Goal: Find specific page/section: Find specific page/section

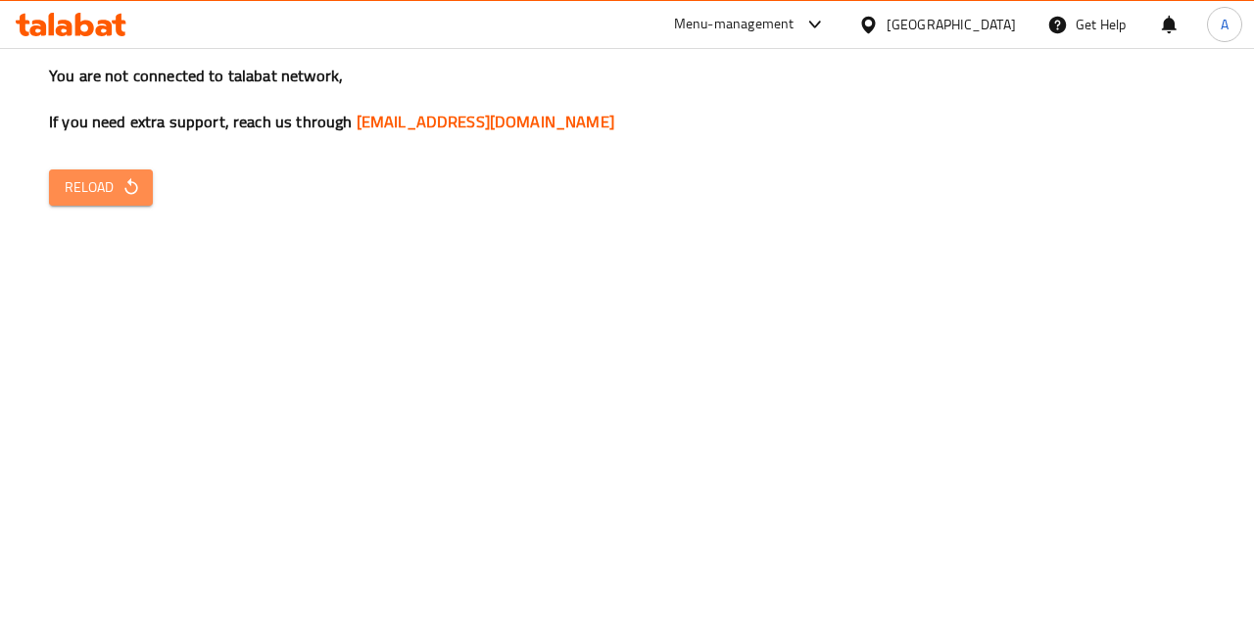
click at [121, 187] on icon "button" at bounding box center [131, 187] width 20 height 20
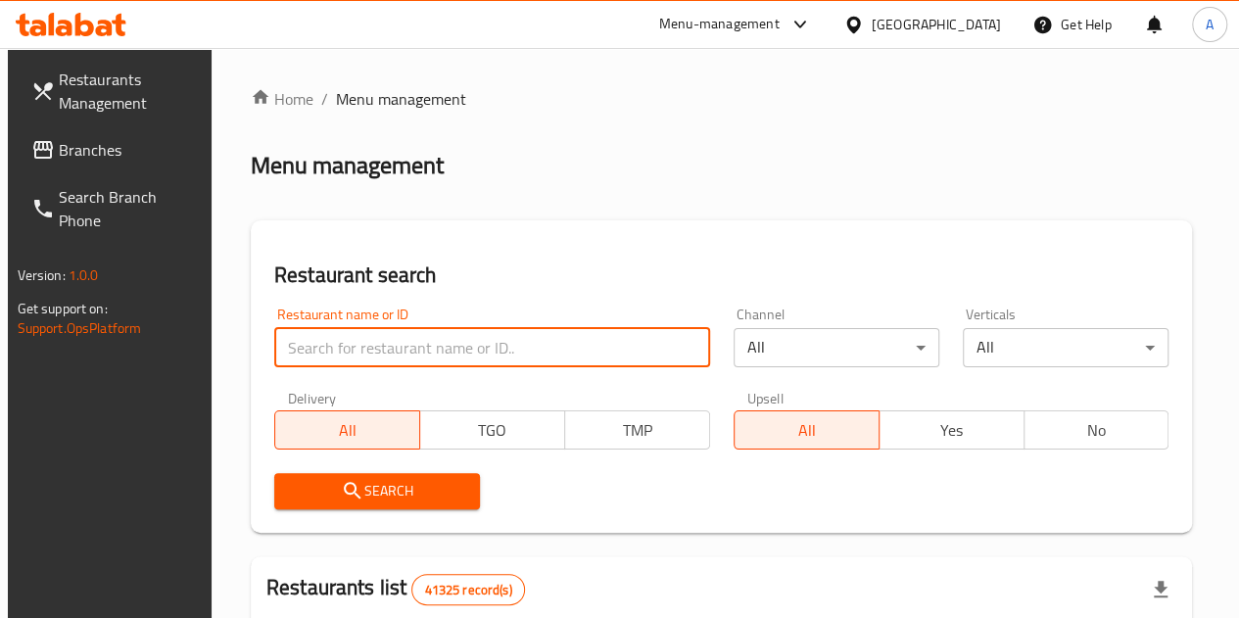
click at [362, 330] on input "search" at bounding box center [492, 347] width 436 height 39
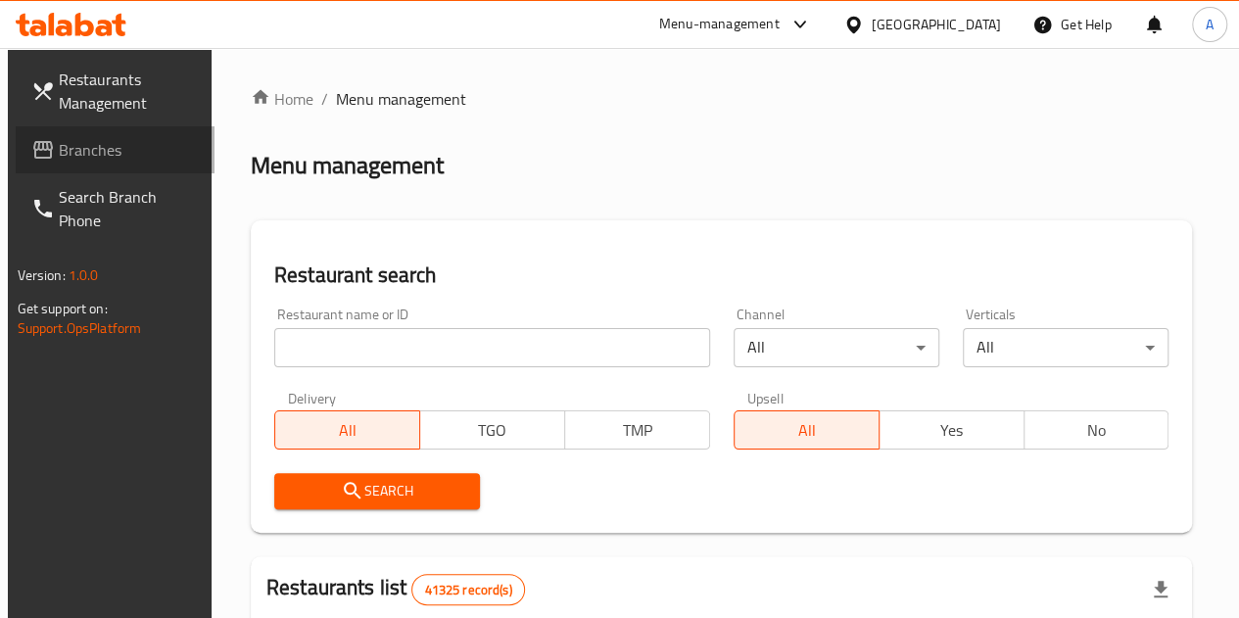
click at [131, 132] on link "Branches" at bounding box center [115, 149] width 199 height 47
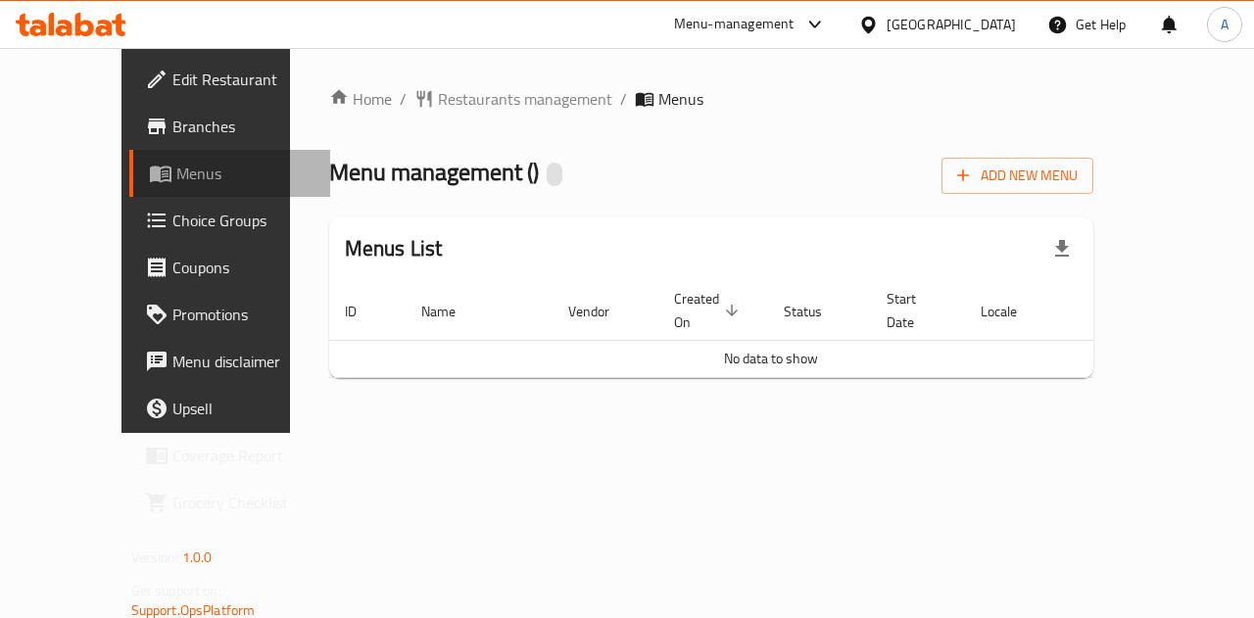
click at [129, 158] on link "Menus" at bounding box center [230, 173] width 202 height 47
click at [660, 433] on div "Home / Restaurants management / Menus Menu management ( ) Add New Menu Menus Li…" at bounding box center [711, 240] width 843 height 385
click at [149, 181] on span at bounding box center [162, 174] width 27 height 24
click at [1133, 156] on div "Home / Restaurants management / Menus Menu management ( ) Add New Menu Menus Li…" at bounding box center [711, 240] width 843 height 385
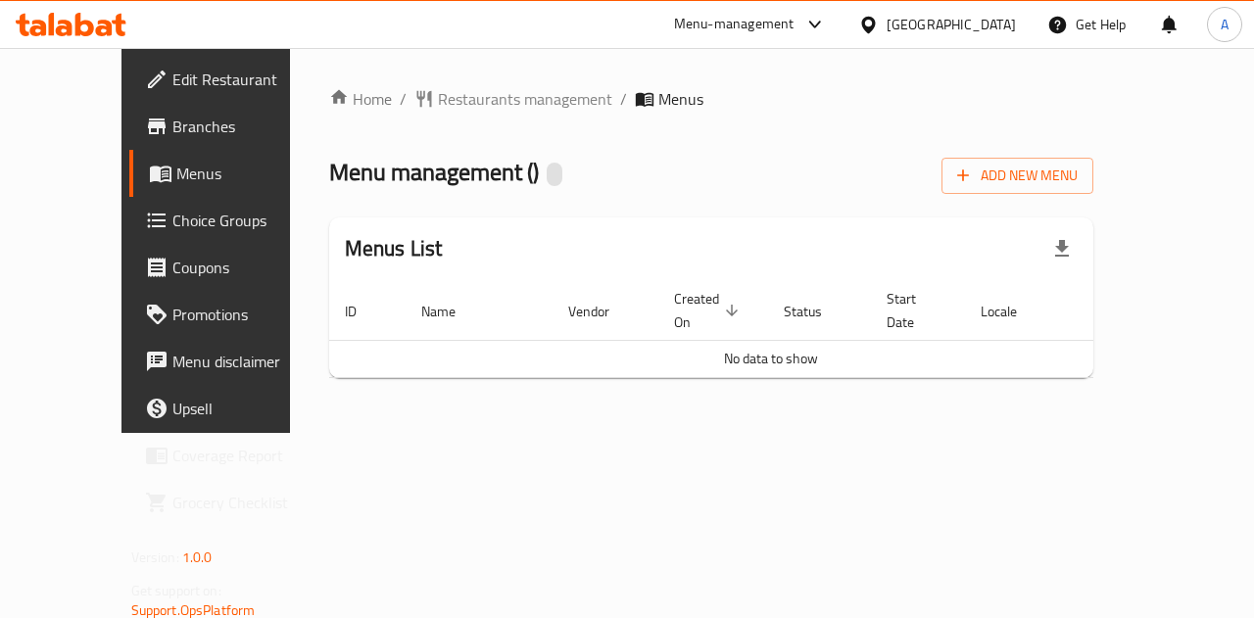
click at [1133, 156] on div "Home / Restaurants management / Menus Menu management ( ) Add New Menu Menus Li…" at bounding box center [711, 240] width 843 height 385
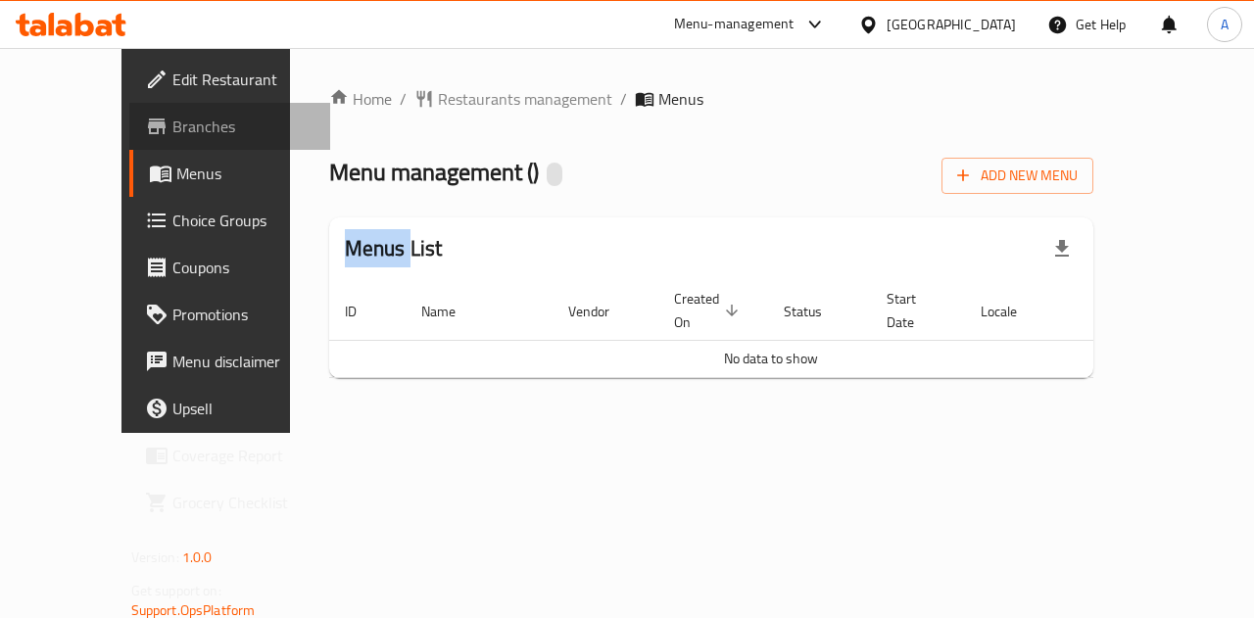
click at [172, 126] on span "Branches" at bounding box center [243, 127] width 143 height 24
